Goal: Book appointment/travel/reservation

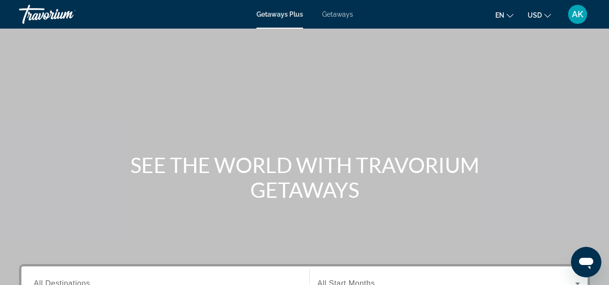
click at [511, 15] on icon "Change language" at bounding box center [510, 16] width 7 height 4
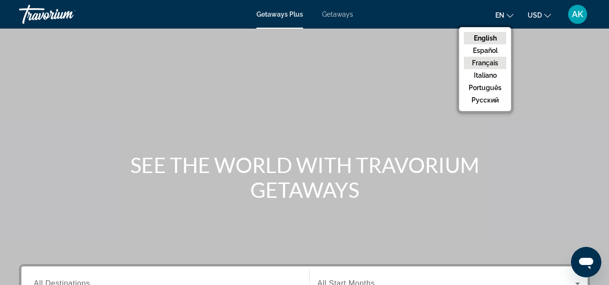
click at [486, 59] on button "Français" at bounding box center [485, 63] width 42 height 12
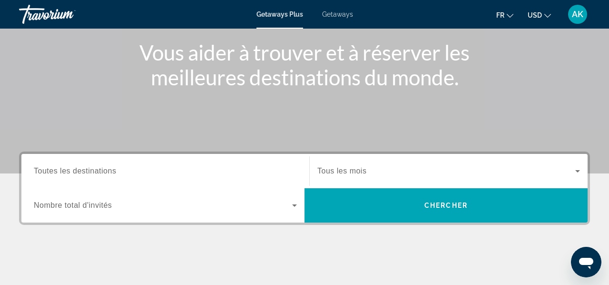
click at [360, 169] on span "Tous les mois" at bounding box center [341, 171] width 49 height 8
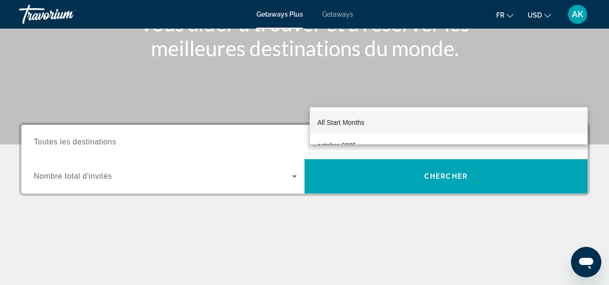
scroll to position [120, 0]
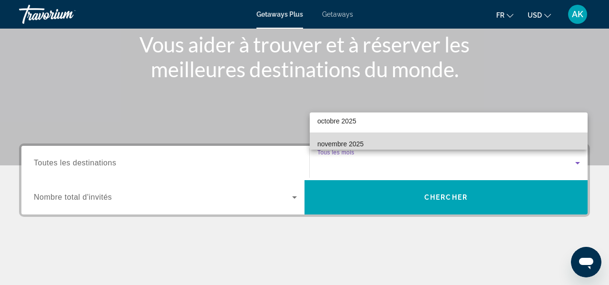
click at [363, 143] on span "novembre 2025" at bounding box center [340, 143] width 46 height 11
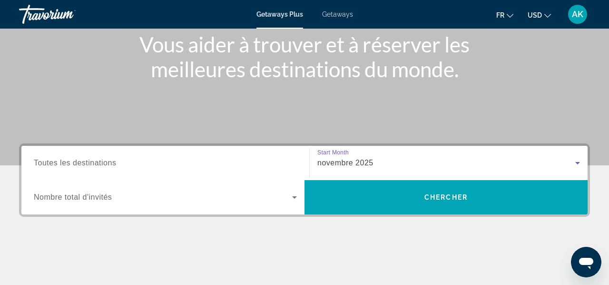
click at [72, 168] on input "Destination Toutes les destinations" at bounding box center [165, 162] width 263 height 11
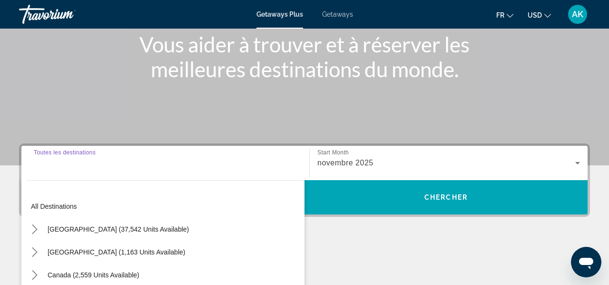
scroll to position [233, 0]
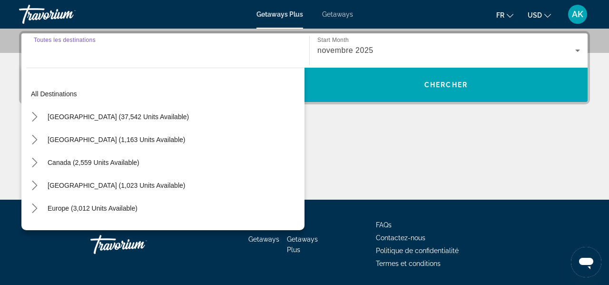
click at [64, 45] on input "Destination Toutes les destinations" at bounding box center [165, 50] width 263 height 11
click at [50, 35] on div "Destination Toutes les destinations All destinations [GEOGRAPHIC_DATA] (37,542 …" at bounding box center [165, 50] width 278 height 34
click at [54, 50] on span "Toutes les destinations" at bounding box center [75, 50] width 82 height 8
click at [54, 50] on input "Destination Toutes les destinations" at bounding box center [165, 50] width 263 height 11
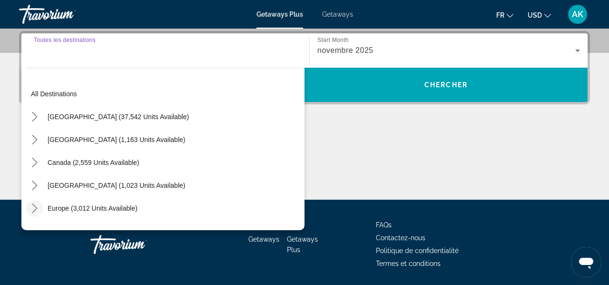
click at [38, 198] on span "Toggle Europe (3,012 units available) submenu" at bounding box center [34, 208] width 23 height 23
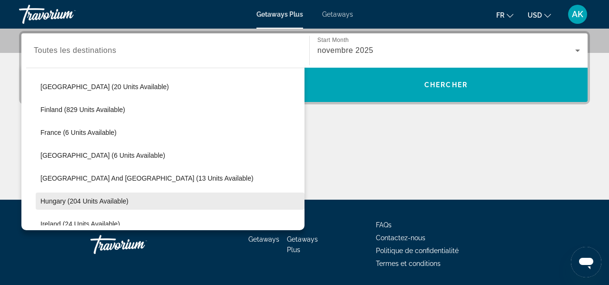
scroll to position [193, 0]
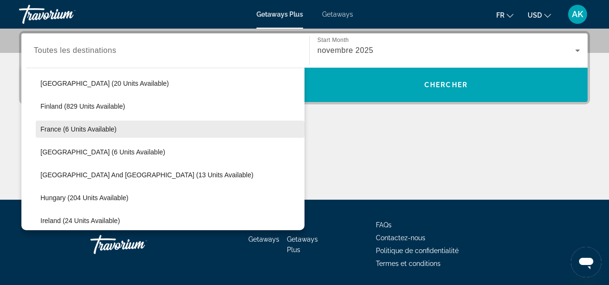
click at [90, 138] on span "Select destination: France (6 units available)" at bounding box center [170, 129] width 269 height 23
type input "**********"
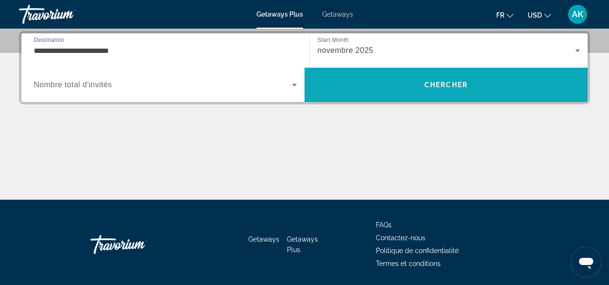
click at [409, 81] on span "Search" at bounding box center [446, 84] width 283 height 23
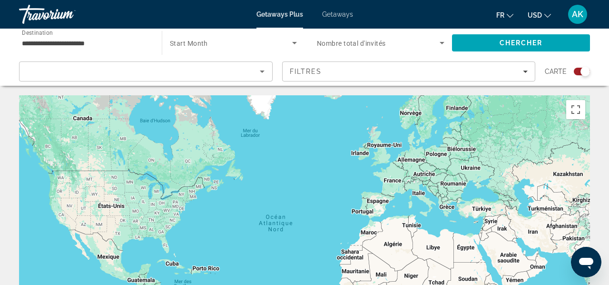
click at [332, 18] on span "Getaways" at bounding box center [337, 14] width 31 height 8
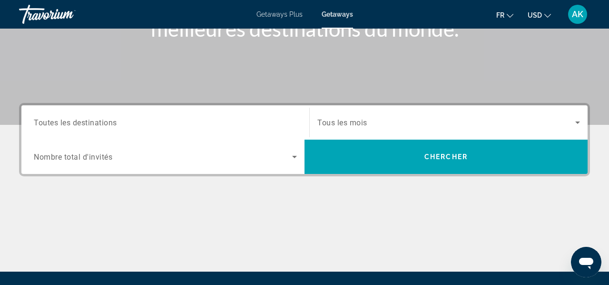
scroll to position [162, 0]
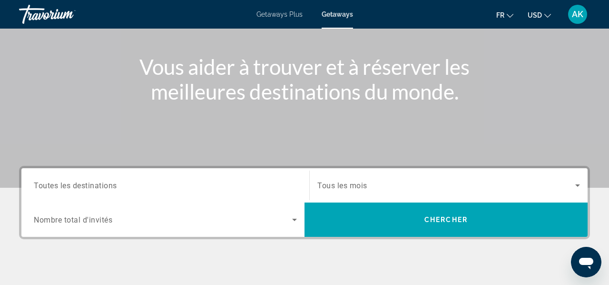
click at [97, 194] on div "Search widget" at bounding box center [165, 185] width 263 height 27
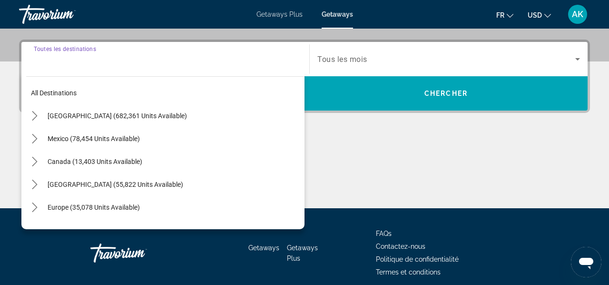
scroll to position [233, 0]
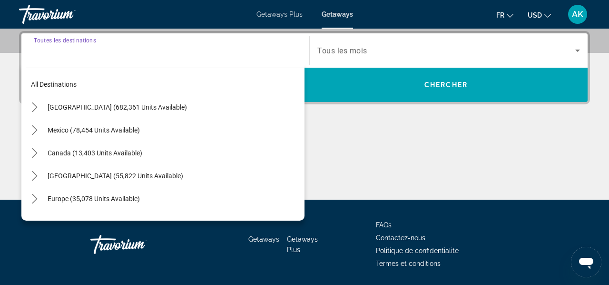
click at [59, 51] on input "Destination Toutes les destinations" at bounding box center [165, 50] width 263 height 11
click at [92, 62] on div "Search widget" at bounding box center [165, 50] width 263 height 27
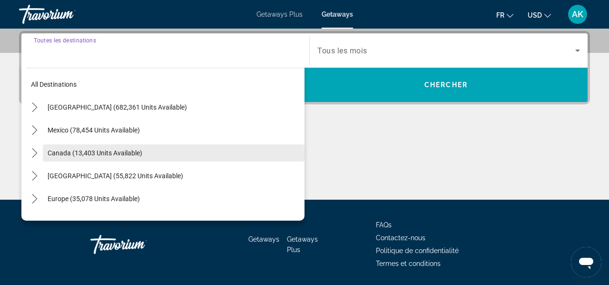
click at [296, 155] on span "Select destination: Canada (13,403 units available)" at bounding box center [174, 152] width 262 height 23
type input "**********"
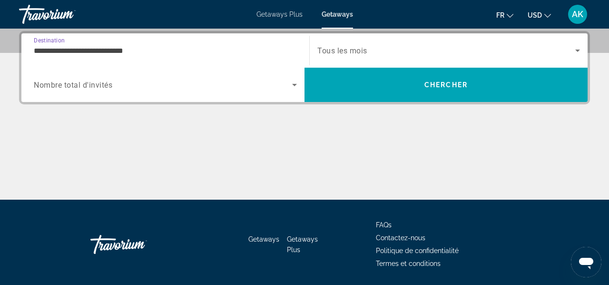
click at [119, 89] on span "Search widget" at bounding box center [163, 84] width 258 height 11
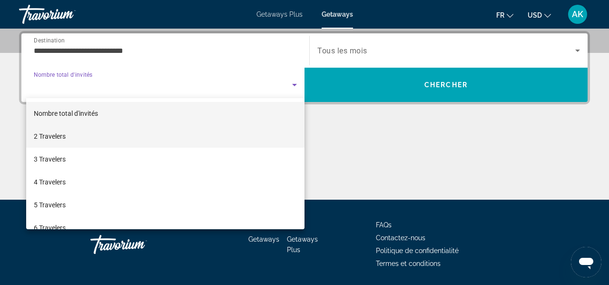
click at [108, 135] on mat-option "2 Travelers" at bounding box center [165, 136] width 278 height 23
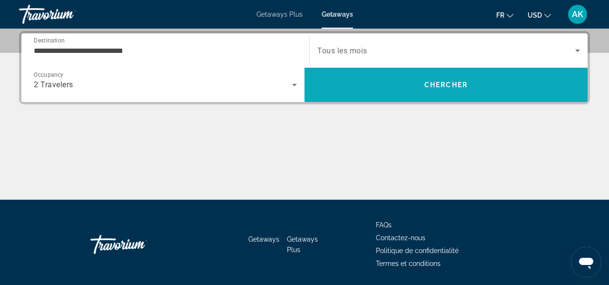
click at [373, 101] on div "**********" at bounding box center [304, 67] width 571 height 73
click at [373, 85] on span "Search" at bounding box center [446, 84] width 283 height 23
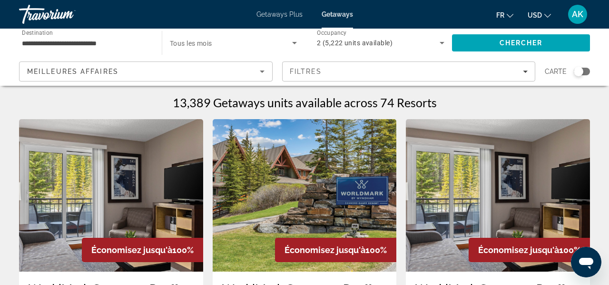
click at [90, 42] on input "**********" at bounding box center [86, 43] width 128 height 11
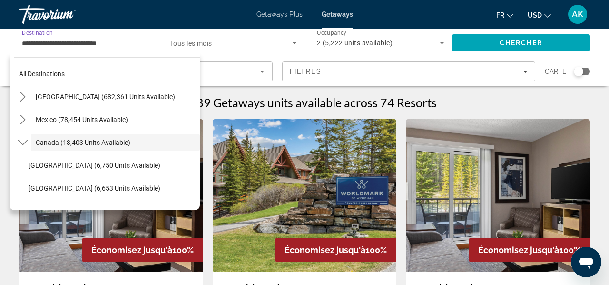
scroll to position [11, 0]
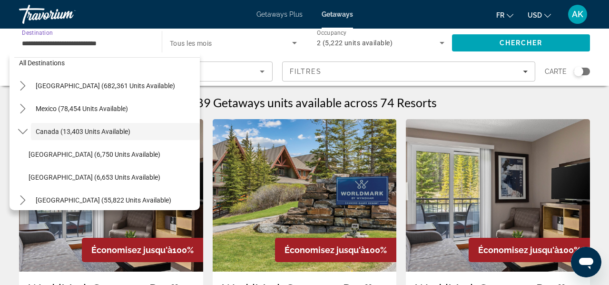
click at [31, 45] on input "**********" at bounding box center [86, 43] width 128 height 11
click at [210, 39] on span "Search widget" at bounding box center [231, 42] width 122 height 11
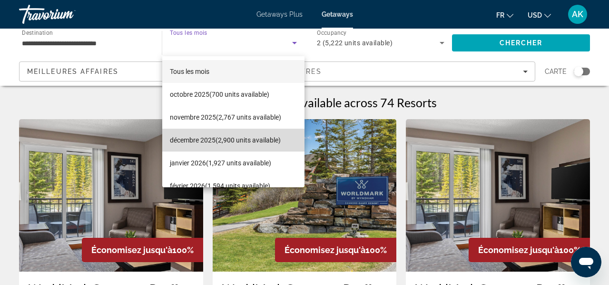
click at [208, 136] on span "décembre 2025 (2,900 units available)" at bounding box center [225, 139] width 111 height 11
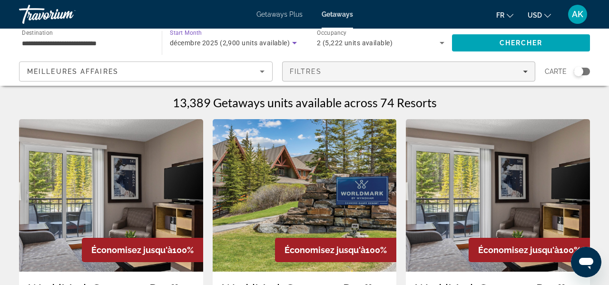
click at [327, 69] on div "Filtres" at bounding box center [409, 72] width 238 height 8
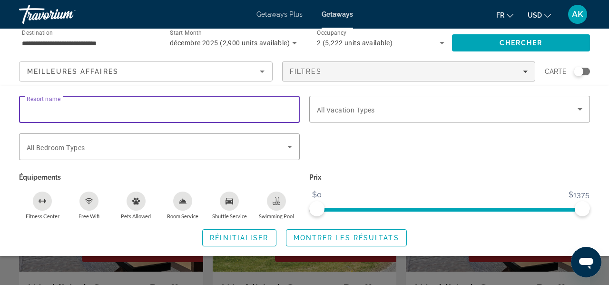
click at [108, 110] on input "Resort name" at bounding box center [159, 109] width 265 height 11
click at [106, 141] on span "Search widget" at bounding box center [157, 146] width 261 height 11
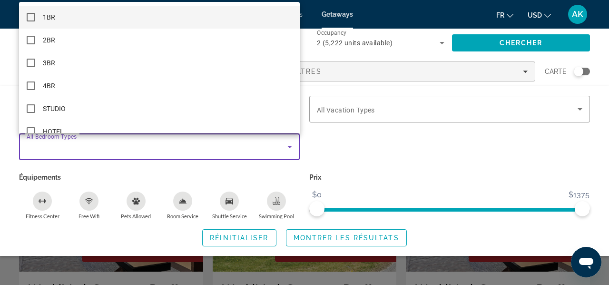
scroll to position [0, 0]
click at [352, 151] on div at bounding box center [304, 142] width 609 height 285
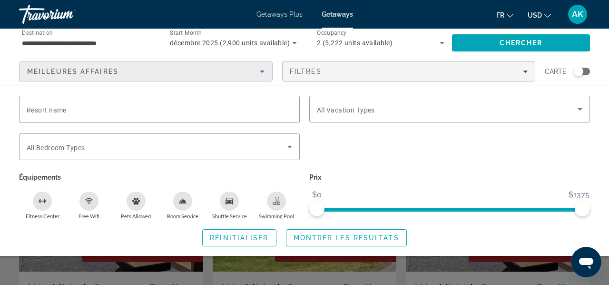
click at [261, 74] on icon "Sort by" at bounding box center [261, 71] width 11 height 11
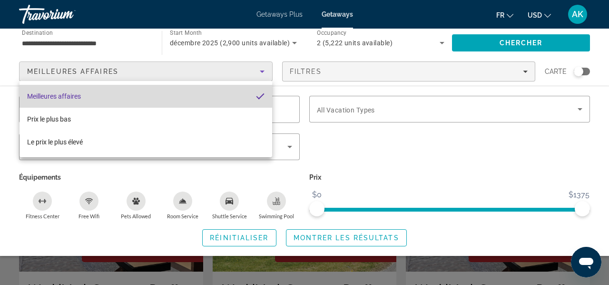
click at [195, 98] on mat-option "Meilleures affaires" at bounding box center [146, 96] width 253 height 23
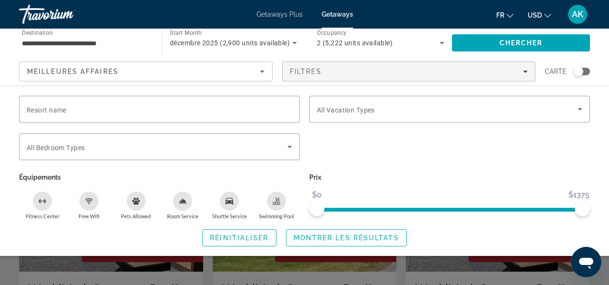
click at [93, 52] on div "**********" at bounding box center [86, 42] width 128 height 27
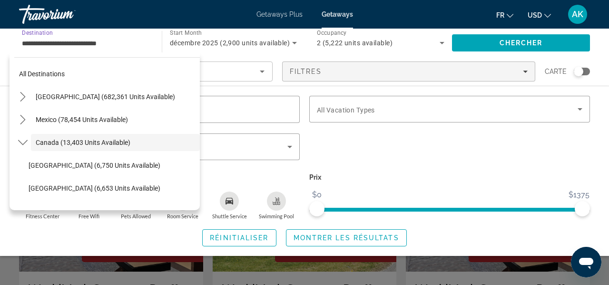
click at [81, 41] on input "**********" at bounding box center [86, 43] width 128 height 11
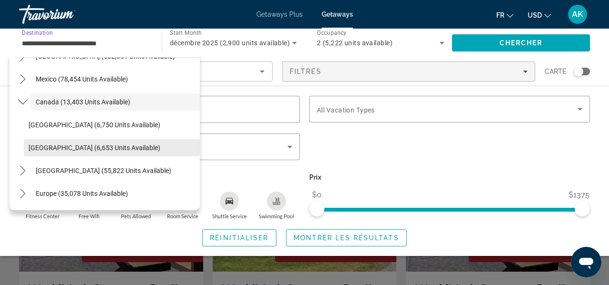
scroll to position [44, 0]
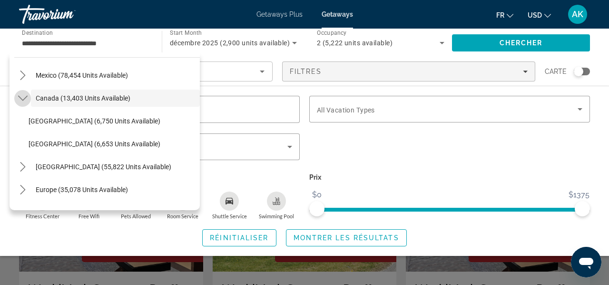
click at [24, 95] on icon "Toggle Canada (13,403 units available) submenu" at bounding box center [23, 98] width 10 height 10
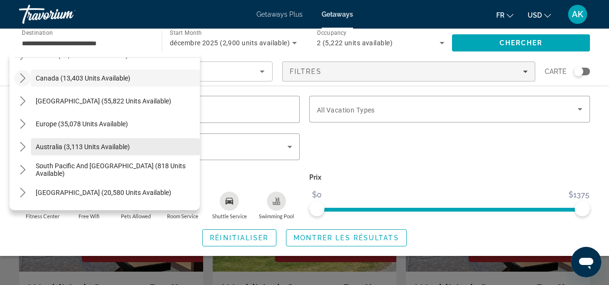
scroll to position [67, 0]
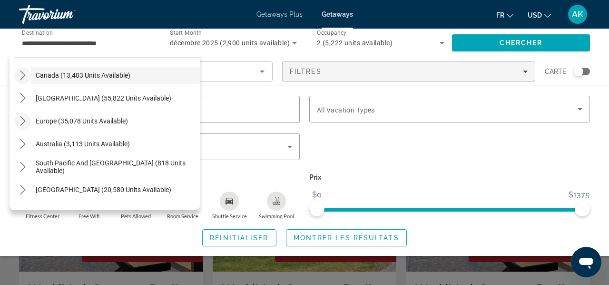
click at [27, 119] on icon "Toggle Europe (35,078 units available) submenu" at bounding box center [23, 121] width 10 height 10
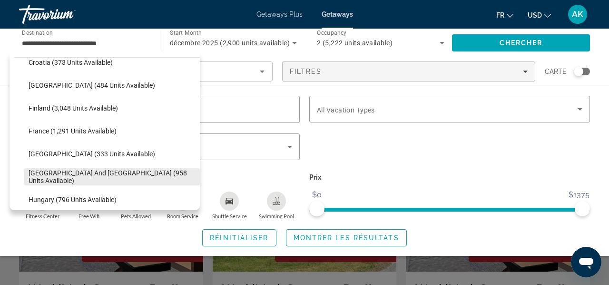
scroll to position [214, 0]
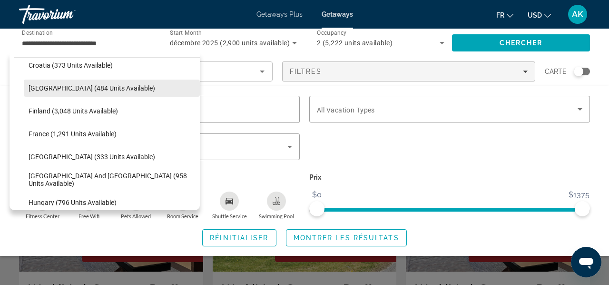
click at [50, 87] on span "[GEOGRAPHIC_DATA] (484 units available)" at bounding box center [92, 88] width 127 height 8
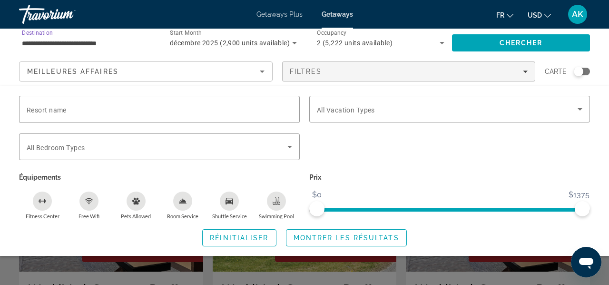
type input "**********"
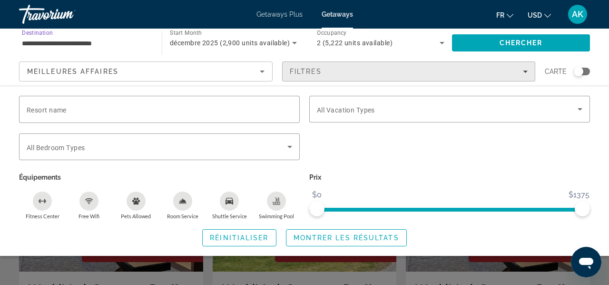
click at [340, 79] on span "Filters" at bounding box center [409, 71] width 253 height 23
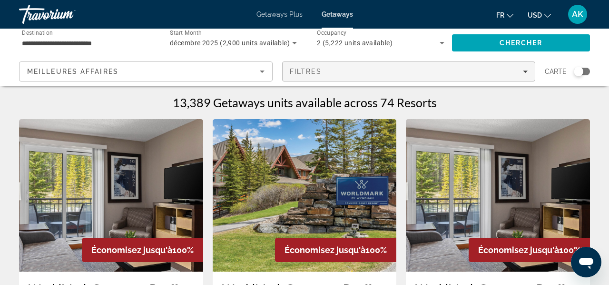
click at [340, 79] on span "Filters" at bounding box center [409, 71] width 253 height 23
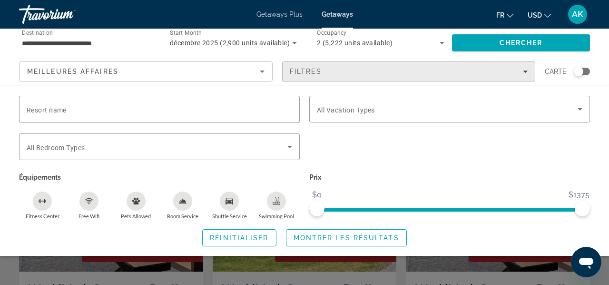
click at [340, 79] on span "Filters" at bounding box center [409, 71] width 253 height 23
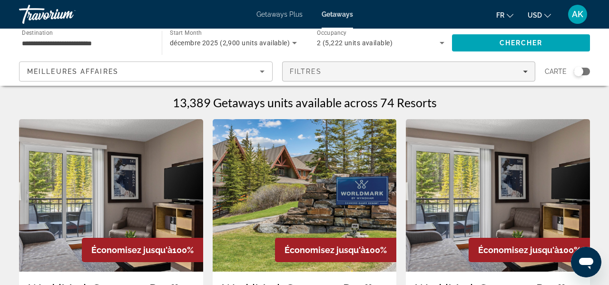
click at [340, 79] on span "Filters" at bounding box center [409, 71] width 253 height 23
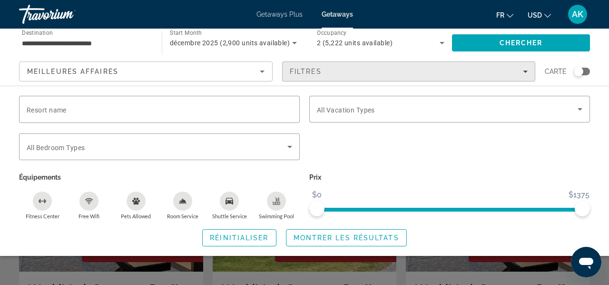
click at [340, 79] on span "Filters" at bounding box center [409, 71] width 253 height 23
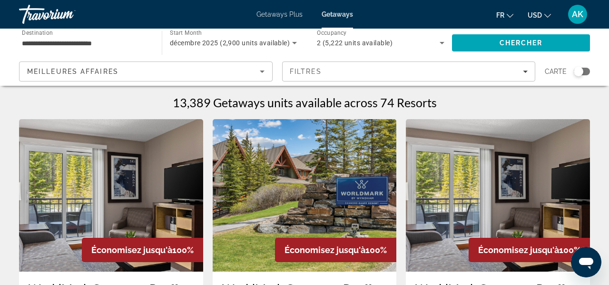
scroll to position [0, 0]
click at [505, 39] on span "Search" at bounding box center [521, 42] width 138 height 23
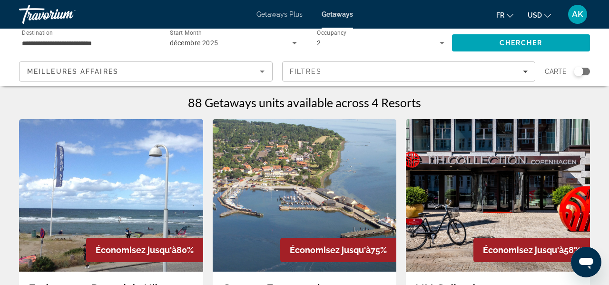
click at [340, 46] on div "2" at bounding box center [378, 42] width 123 height 11
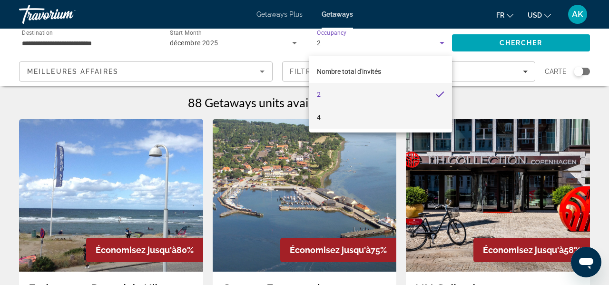
click at [333, 120] on mat-option "4" at bounding box center [380, 117] width 143 height 23
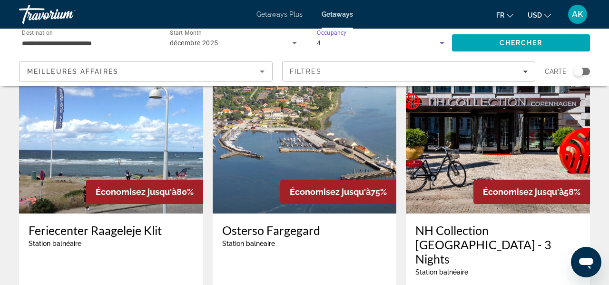
scroll to position [58, 0]
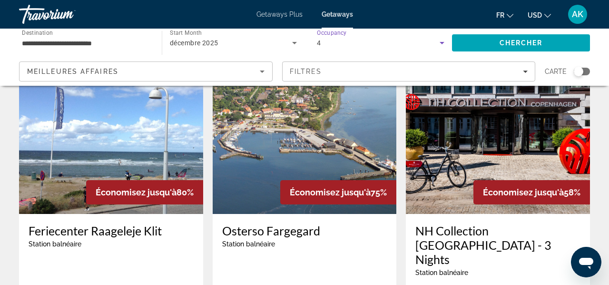
click at [433, 231] on h3 "NH Collection [GEOGRAPHIC_DATA] - 3 Nights" at bounding box center [497, 244] width 165 height 43
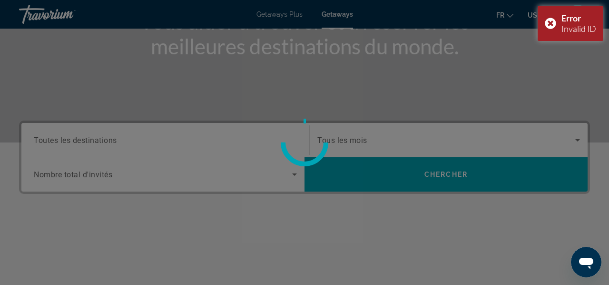
scroll to position [143, 0]
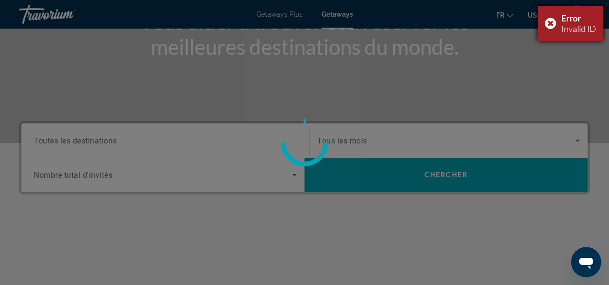
click at [549, 26] on div "Error Invalid ID" at bounding box center [571, 23] width 66 height 35
